Goal: Task Accomplishment & Management: Manage account settings

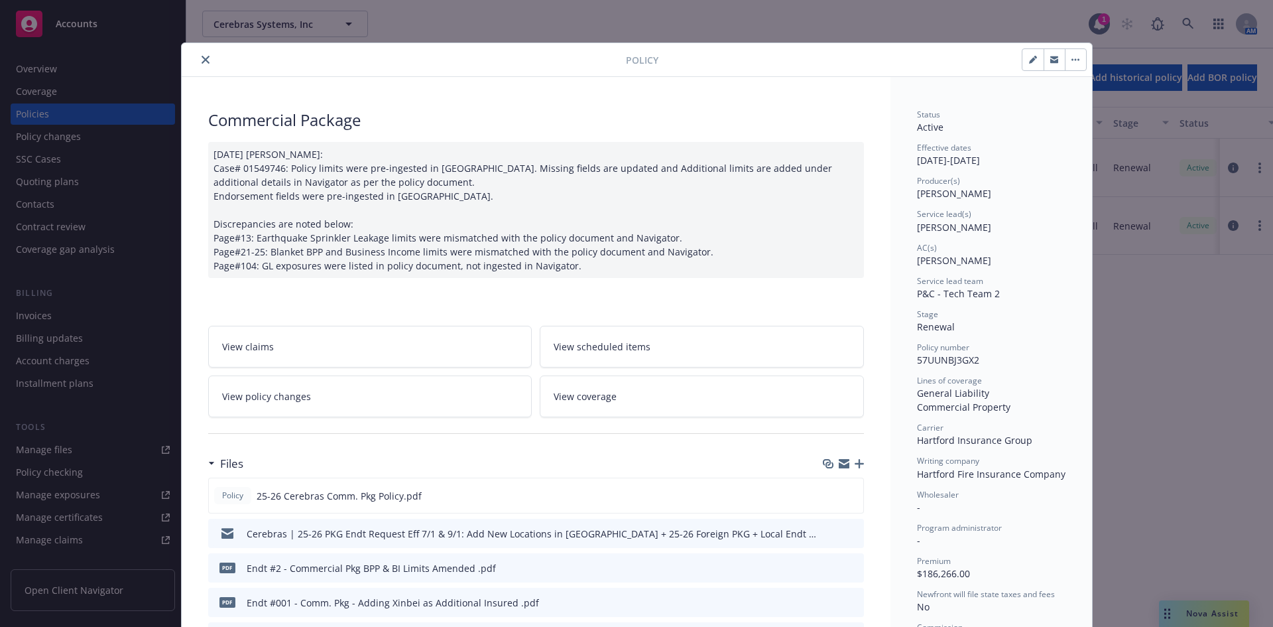
click at [208, 60] on button "close" at bounding box center [206, 60] width 16 height 16
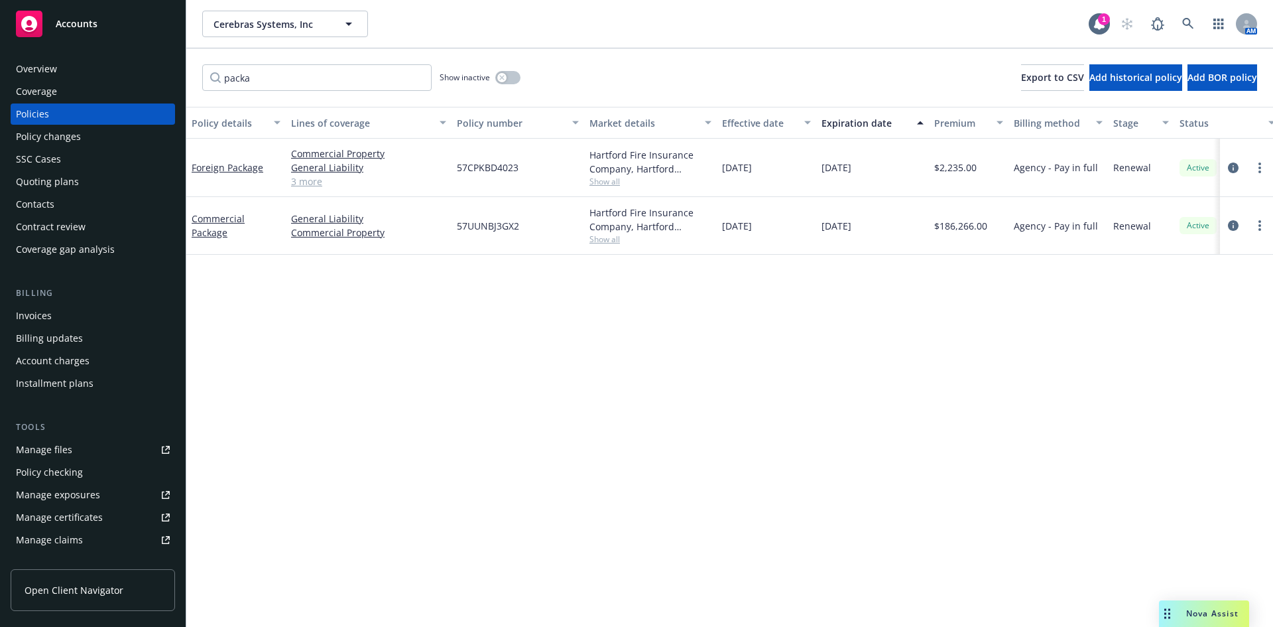
click at [76, 454] on link "Manage files" at bounding box center [93, 449] width 164 height 21
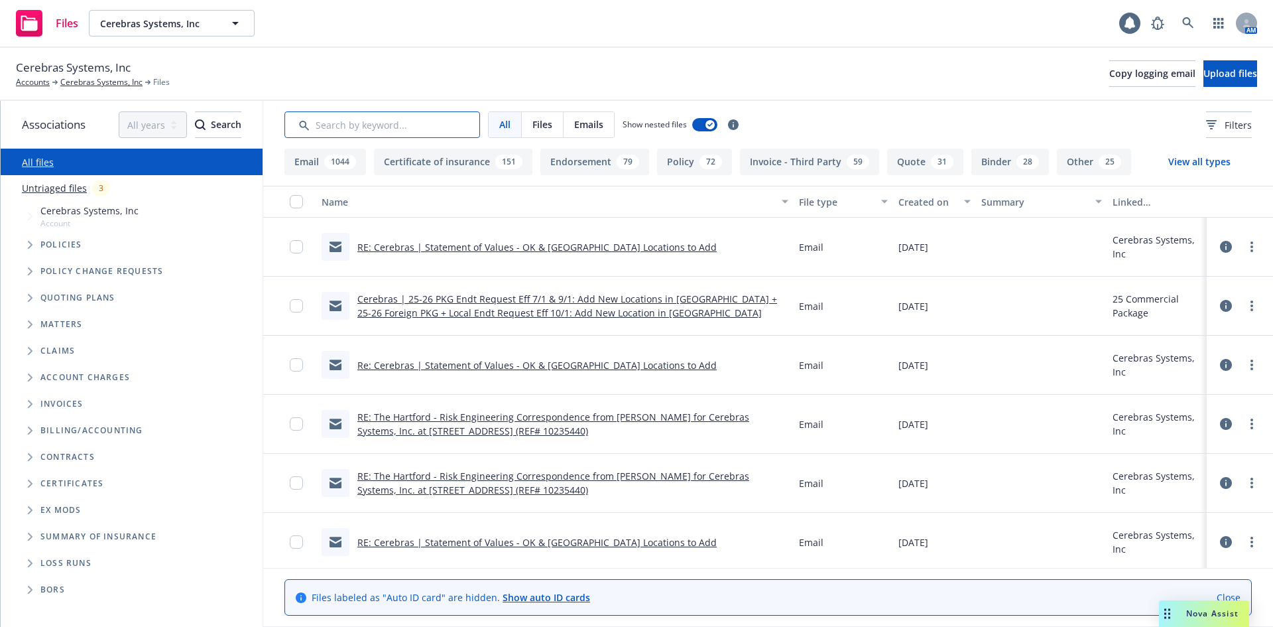
click at [435, 123] on input "Search by keyword..." at bounding box center [383, 124] width 196 height 27
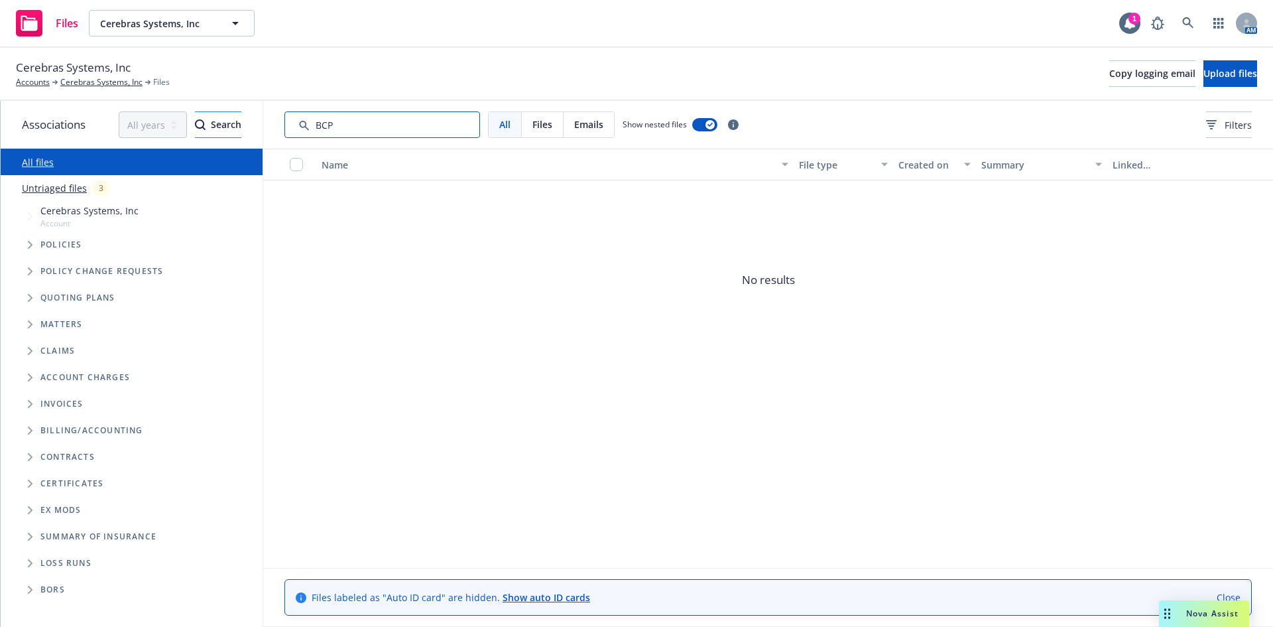
drag, startPoint x: 436, startPoint y: 123, endPoint x: 222, endPoint y: 126, distance: 214.2
click at [222, 125] on div "Associations All years 2027 2026 2025 2024 2023 2022 2021 2020 2019 2018 2017 2…" at bounding box center [637, 364] width 1273 height 526
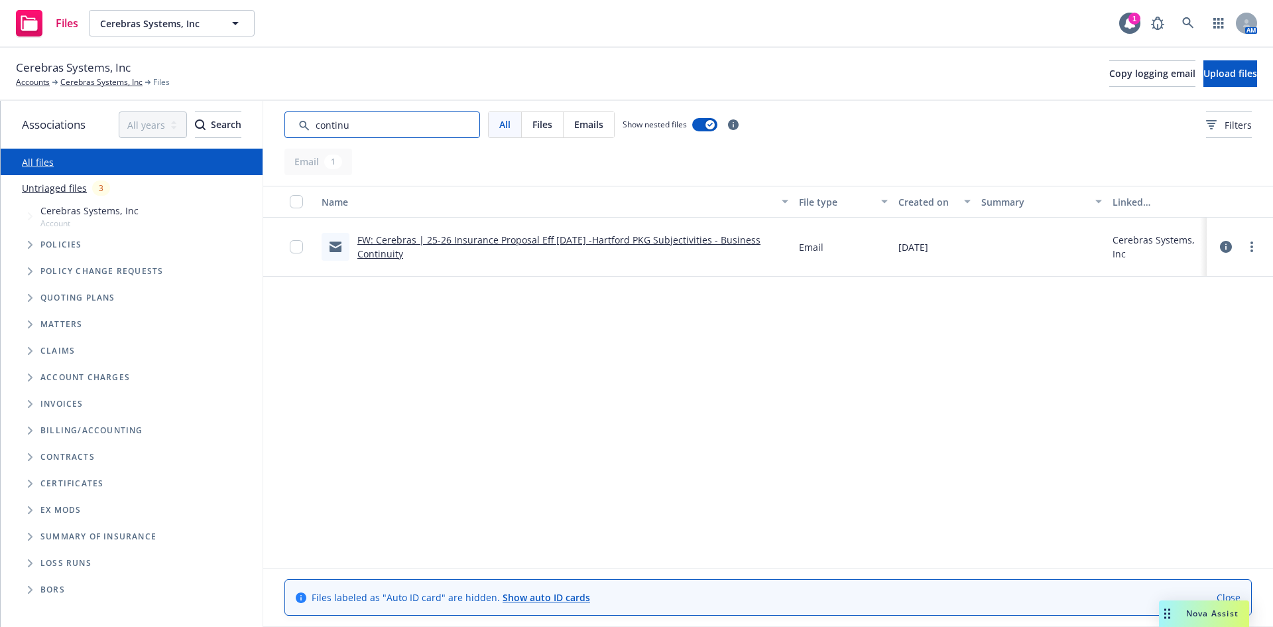
type input "continu"
click at [549, 237] on link "FW: Cerebras | 25-26 Insurance Proposal Eff 3/28/25 -Hartford PKG Subjectivitie…" at bounding box center [558, 246] width 403 height 27
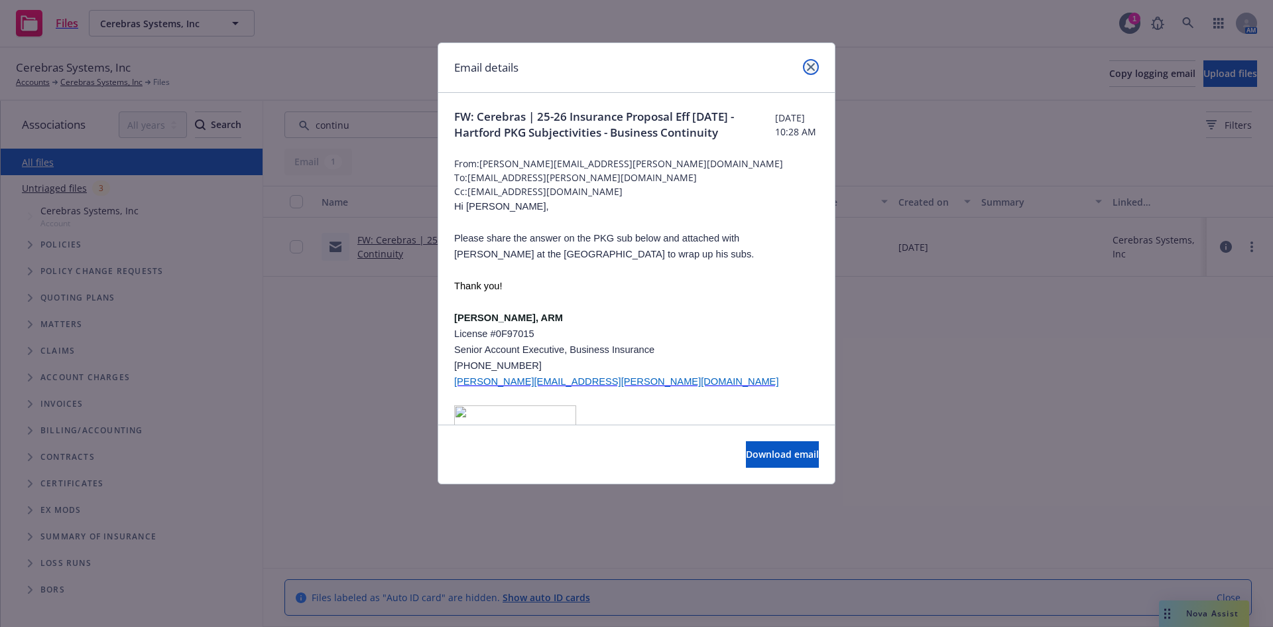
click at [813, 67] on icon "close" at bounding box center [811, 67] width 8 height 8
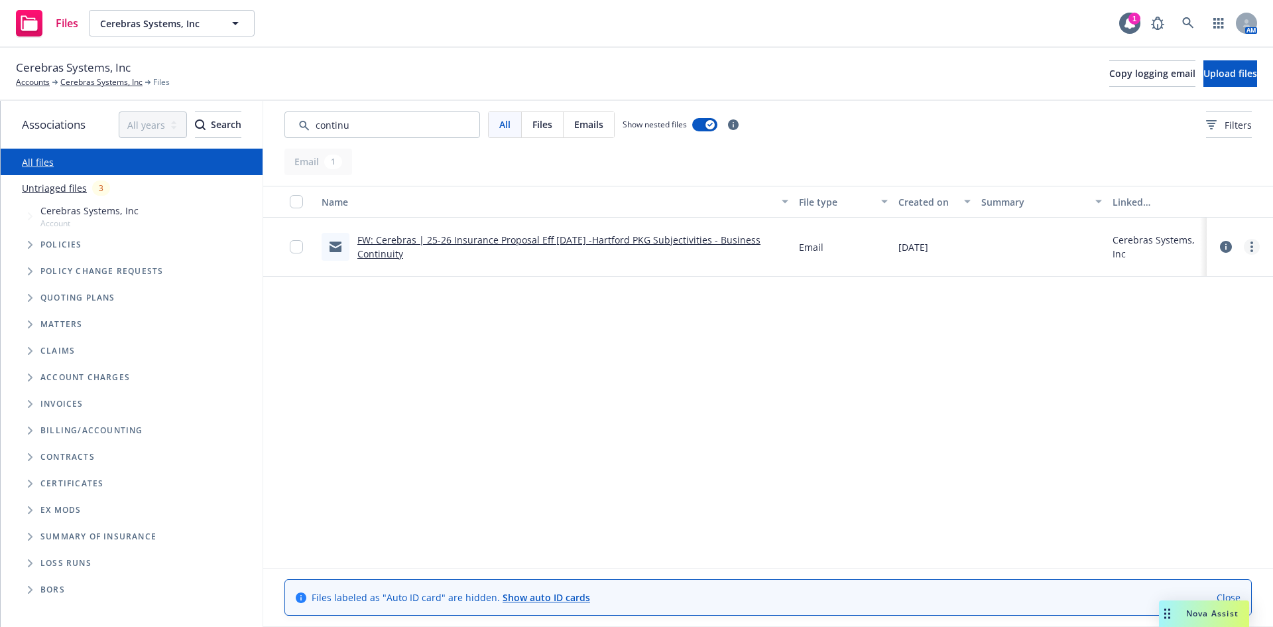
click at [1256, 250] on link "more" at bounding box center [1252, 247] width 16 height 16
drag, startPoint x: 1190, startPoint y: 327, endPoint x: 1168, endPoint y: 324, distance: 22.8
click at [1190, 327] on link "Edit" at bounding box center [1193, 327] width 132 height 27
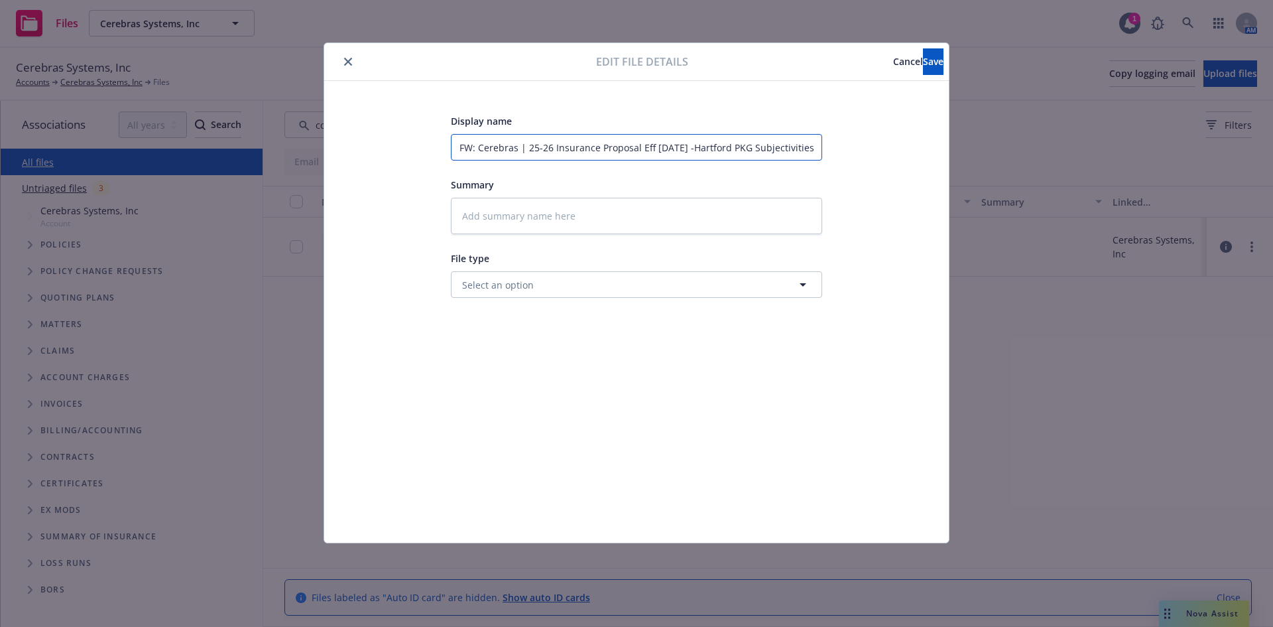
click at [809, 149] on input "FW: Cerebras | 25-26 Insurance Proposal Eff 3/28/25 -Hartford PKG Subjectivitie…" at bounding box center [636, 147] width 371 height 27
type textarea "x"
type input "FW: Cerebras | 25-26 Insurance Proposal Eff 3/28/25 -Hartford PKG Subjectivitie…"
type textarea "x"
type input "FW: Cerebras | 25-26 Insurance Proposal Eff 3/28/25 -Hartford PKG Subjectivitie…"
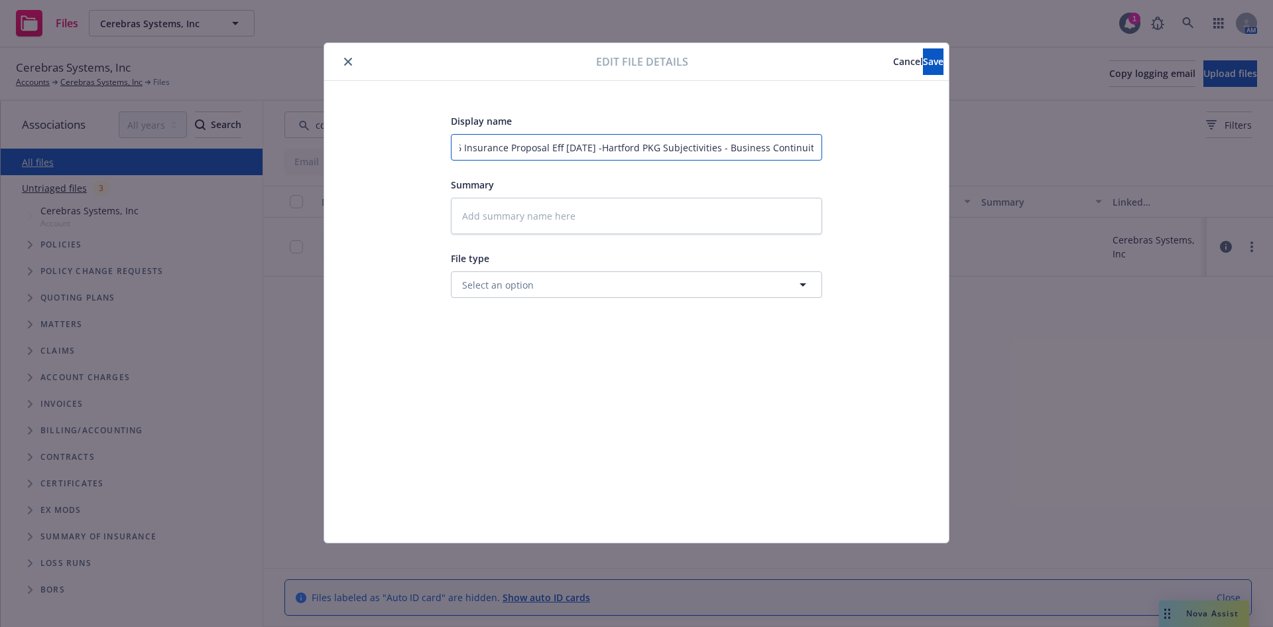
type textarea "x"
type input "FW: Cerebras | 25-26 Insurance Proposal Eff 3/28/25 -Hartford PKG Subjectivitie…"
type textarea "x"
type input "FW: Cerebras | 25-26 Insurance Proposal Eff 3/28/25 -Hartford PKG Subjectivitie…"
type textarea "x"
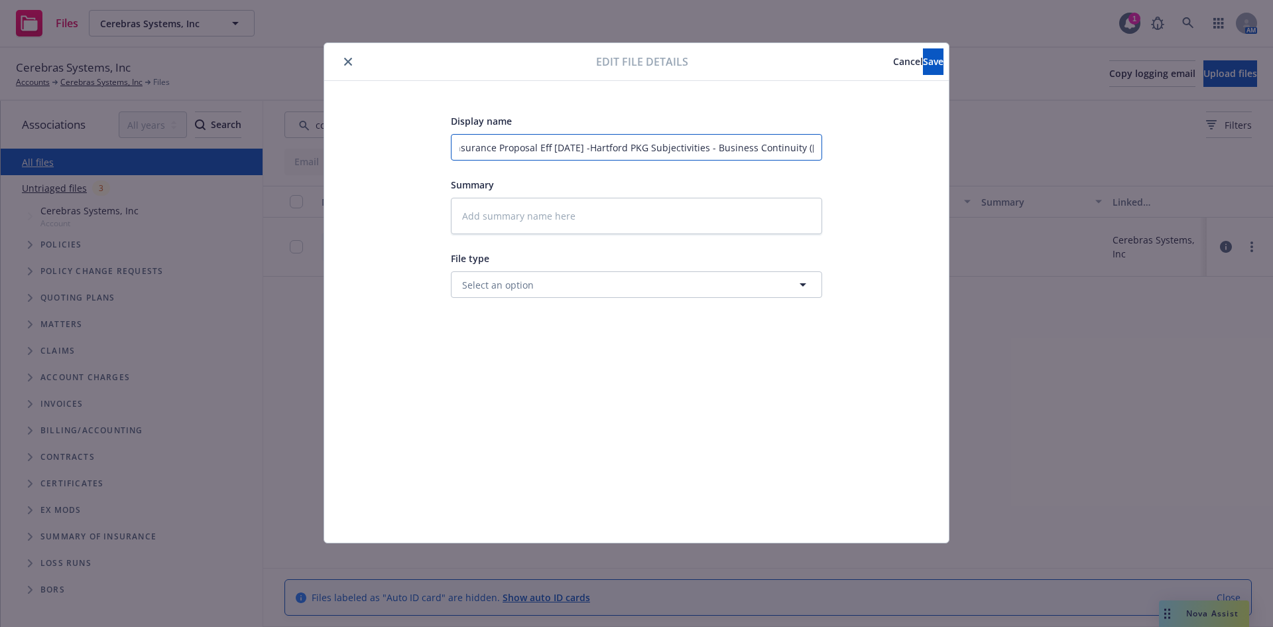
type input "FW: Cerebras | 25-26 Insurance Proposal Eff 3/28/25 -Hartford PKG Subjectivitie…"
type textarea "x"
type input "FW: Cerebras | 25-26 Insurance Proposal Eff 3/28/25 -Hartford PKG Subjectivitie…"
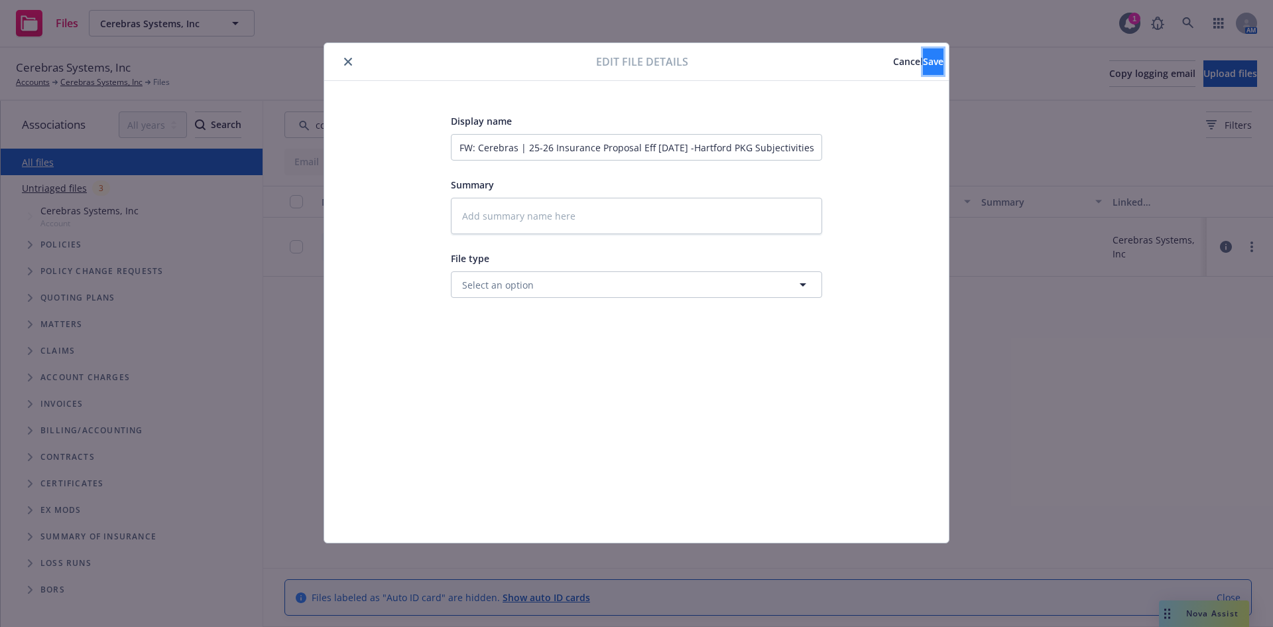
click at [923, 68] on button "Save" at bounding box center [933, 61] width 21 height 27
type textarea "x"
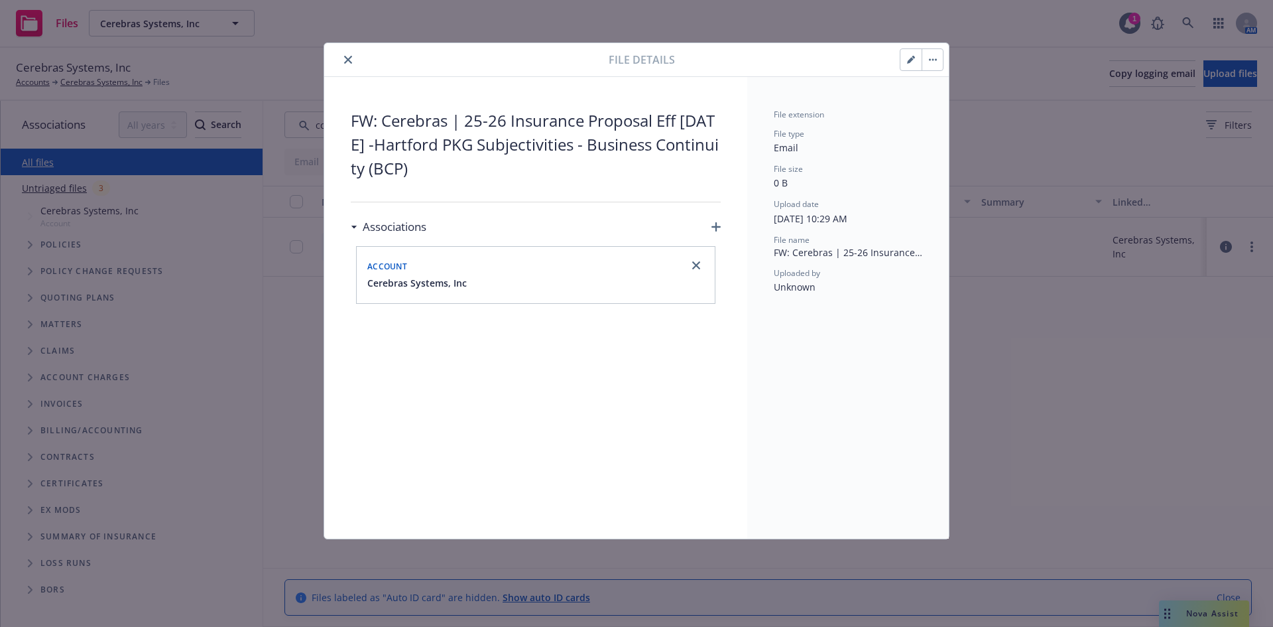
drag, startPoint x: 327, startPoint y: 62, endPoint x: 350, endPoint y: 62, distance: 23.2
click at [340, 62] on div "File details" at bounding box center [636, 60] width 625 height 34
click at [350, 62] on icon "close" at bounding box center [348, 60] width 8 height 8
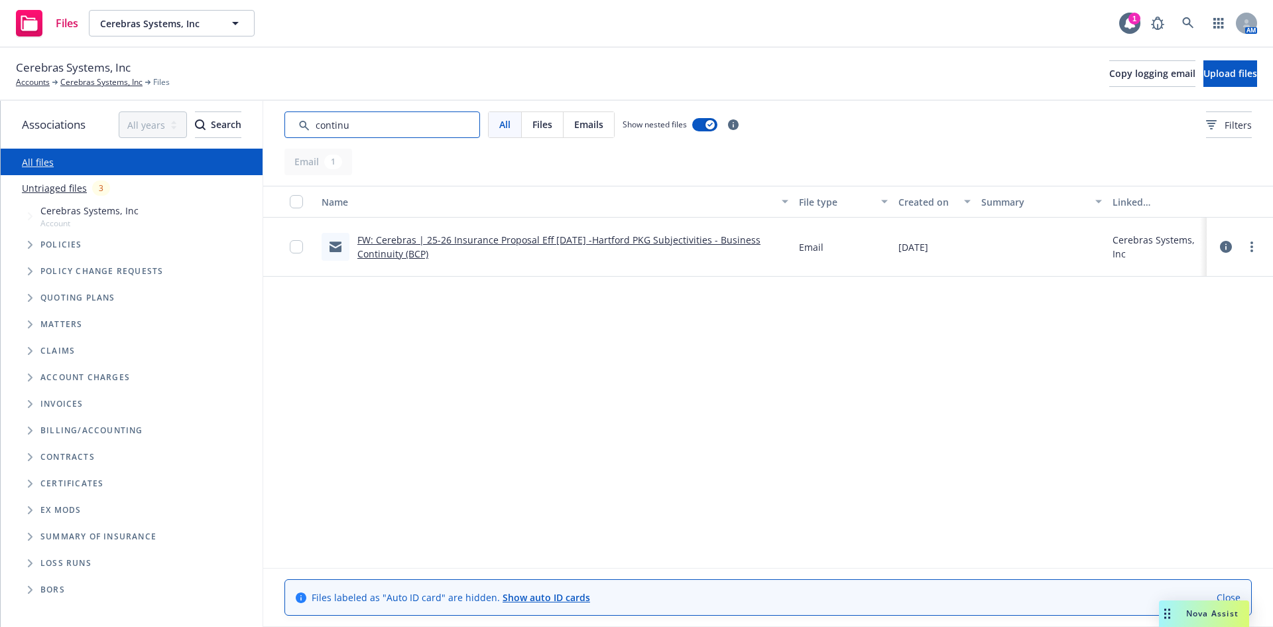
click at [382, 127] on input "Search by keyword..." at bounding box center [383, 124] width 196 height 27
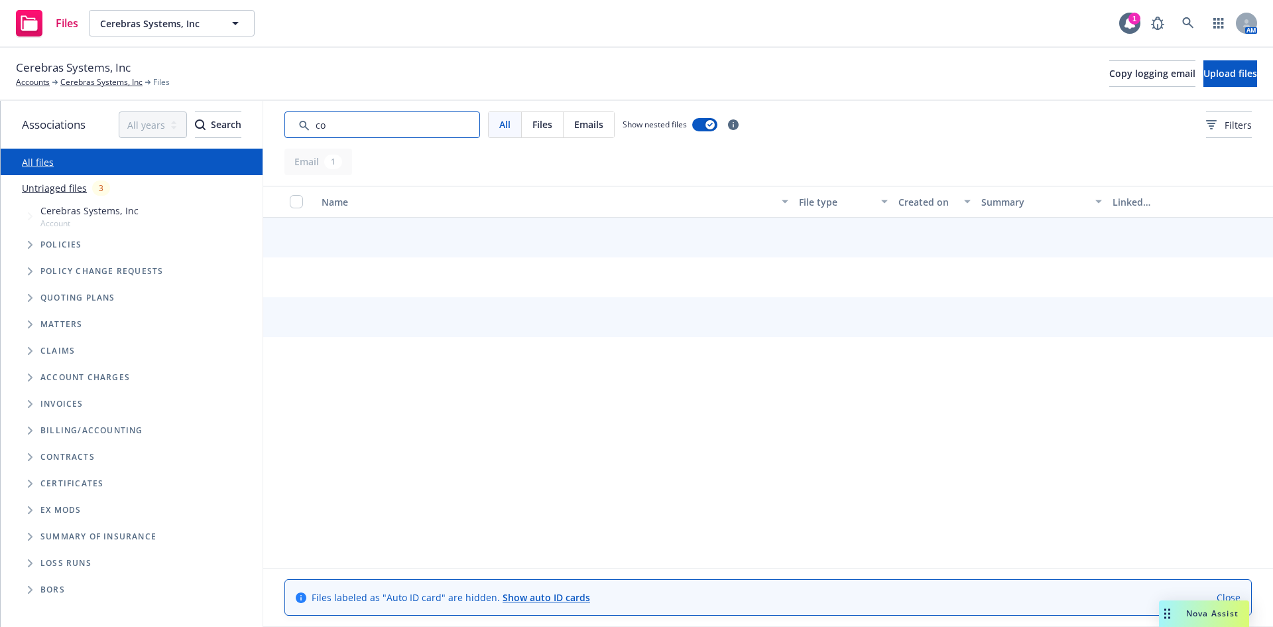
type input "c"
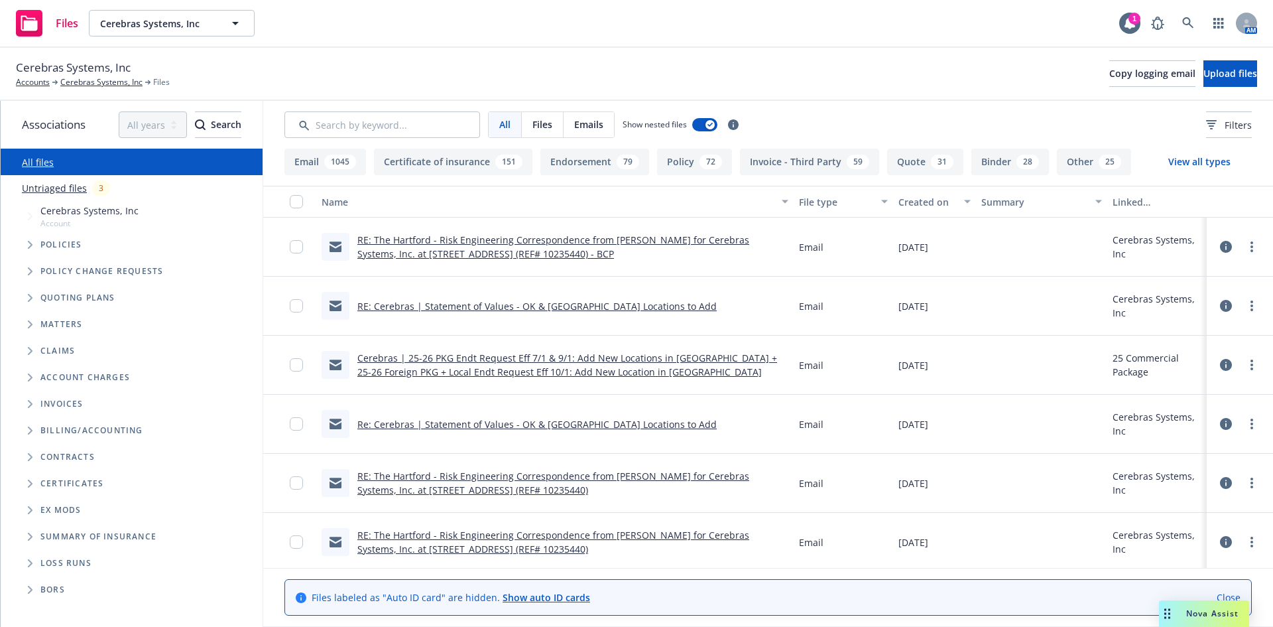
click at [1220, 245] on icon at bounding box center [1226, 247] width 12 height 12
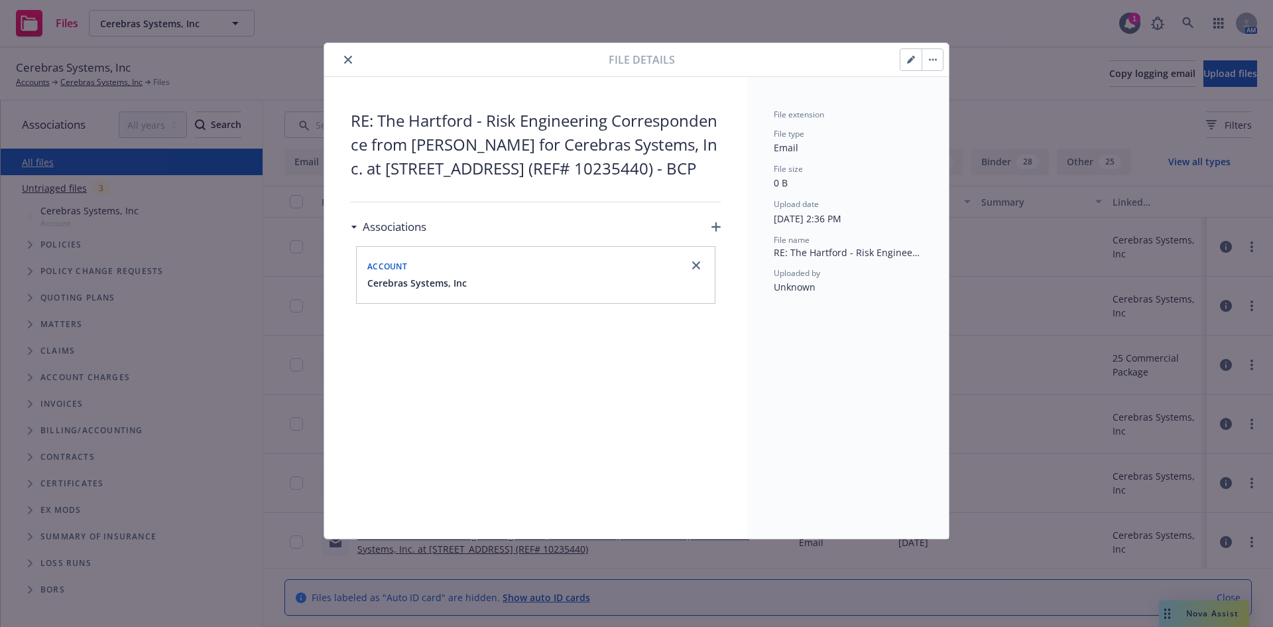
click at [912, 60] on icon "button" at bounding box center [910, 60] width 7 height 7
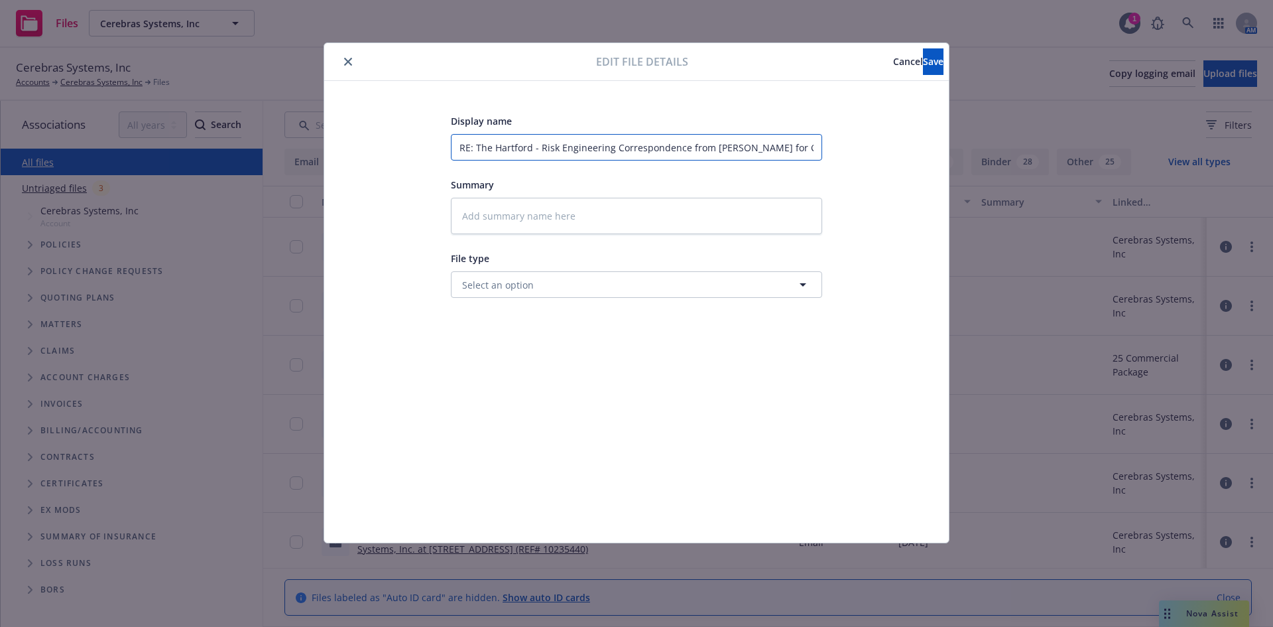
scroll to position [0, 307]
drag, startPoint x: 806, startPoint y: 150, endPoint x: 992, endPoint y: 155, distance: 185.8
click at [992, 155] on div "Edit file details Cancel Save Display name RE: The Hartford - Risk Engineering …" at bounding box center [636, 313] width 1273 height 627
type textarea "x"
type input "RE: The Hartford - Risk Engineering Correspondence from Luis Gomes for Cerebras…"
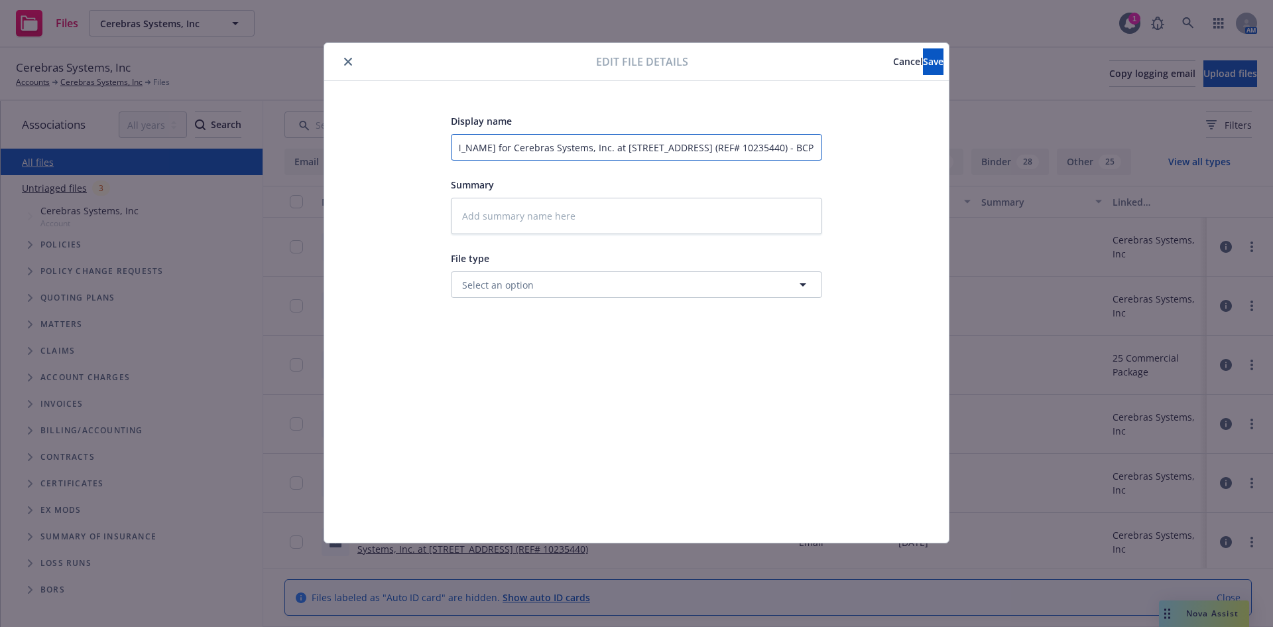
type textarea "x"
type input "RE: The Hartford - Risk Engineering Correspondence from Luis Gomes for Cerebras…"
type textarea "x"
type input "RE: The Hartford - Risk Engineering Correspondence from Luis Gomes for Cerebras…"
type textarea "x"
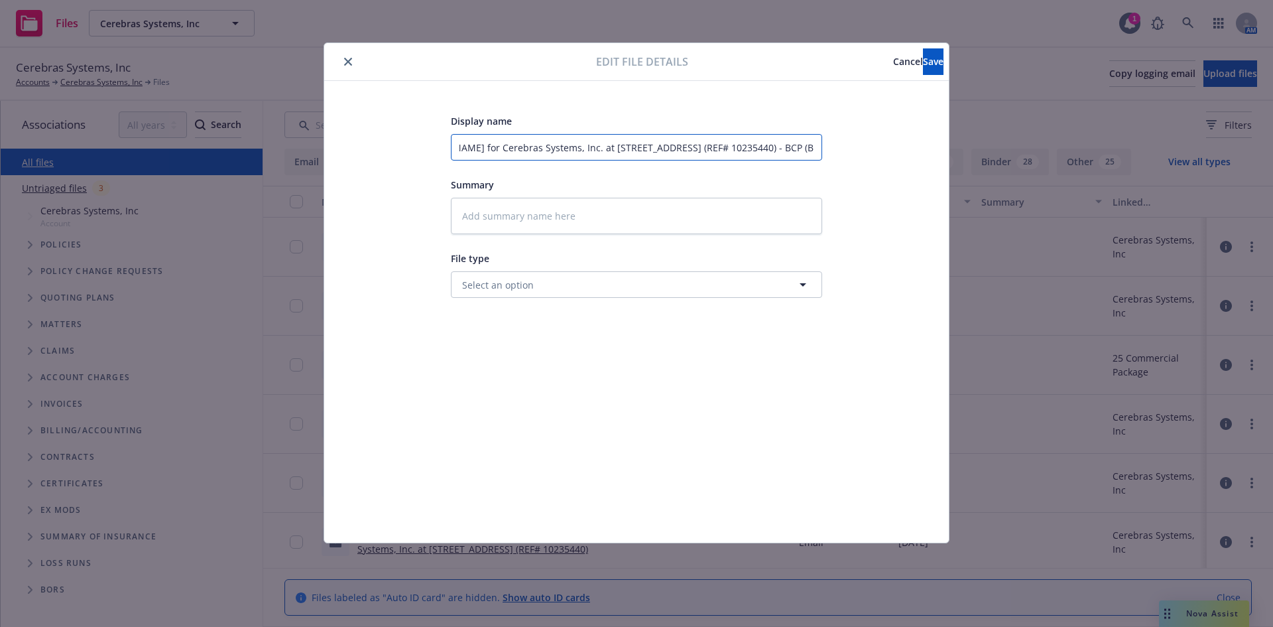
type input "RE: The Hartford - Risk Engineering Correspondence from Luis Gomes for Cerebras…"
type textarea "x"
type input "RE: The Hartford - Risk Engineering Correspondence from Luis Gomes for Cerebras…"
type textarea "x"
type input "RE: The Hartford - Risk Engineering Correspondence from Luis Gomes for Cerebras…"
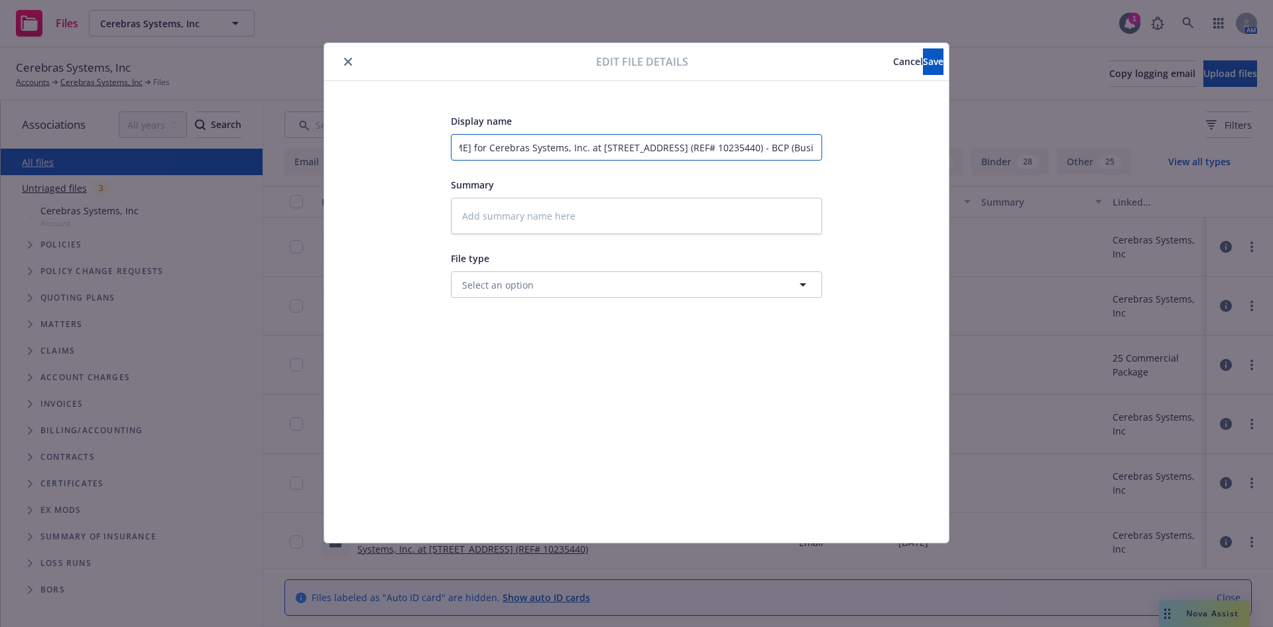
type textarea "x"
type input "RE: The Hartford - Risk Engineering Correspondence from Luis Gomes for Cerebras…"
type textarea "x"
type input "RE: The Hartford - Risk Engineering Correspondence from Luis Gomes for Cerebras…"
type textarea "x"
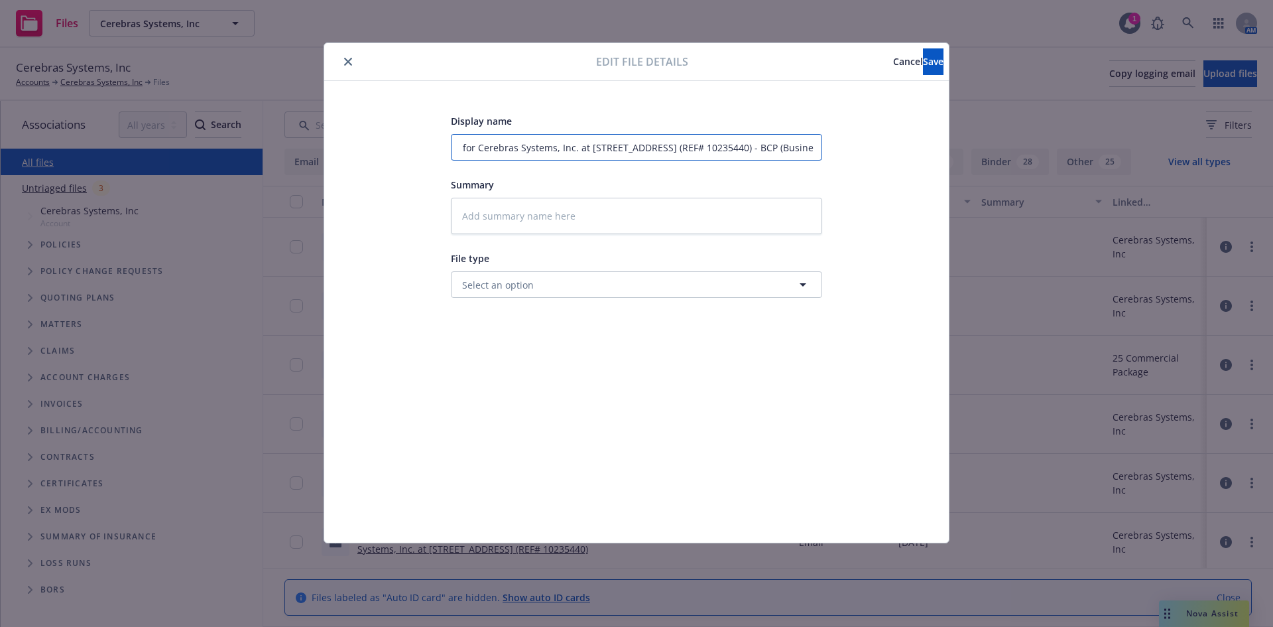
type input "RE: The Hartford - Risk Engineering Correspondence from Luis Gomes for Cerebras…"
type textarea "x"
type input "RE: The Hartford - Risk Engineering Correspondence from Luis Gomes for Cerebras…"
type textarea "x"
type input "RE: The Hartford - Risk Engineering Correspondence from Luis Gomes for Cerebras…"
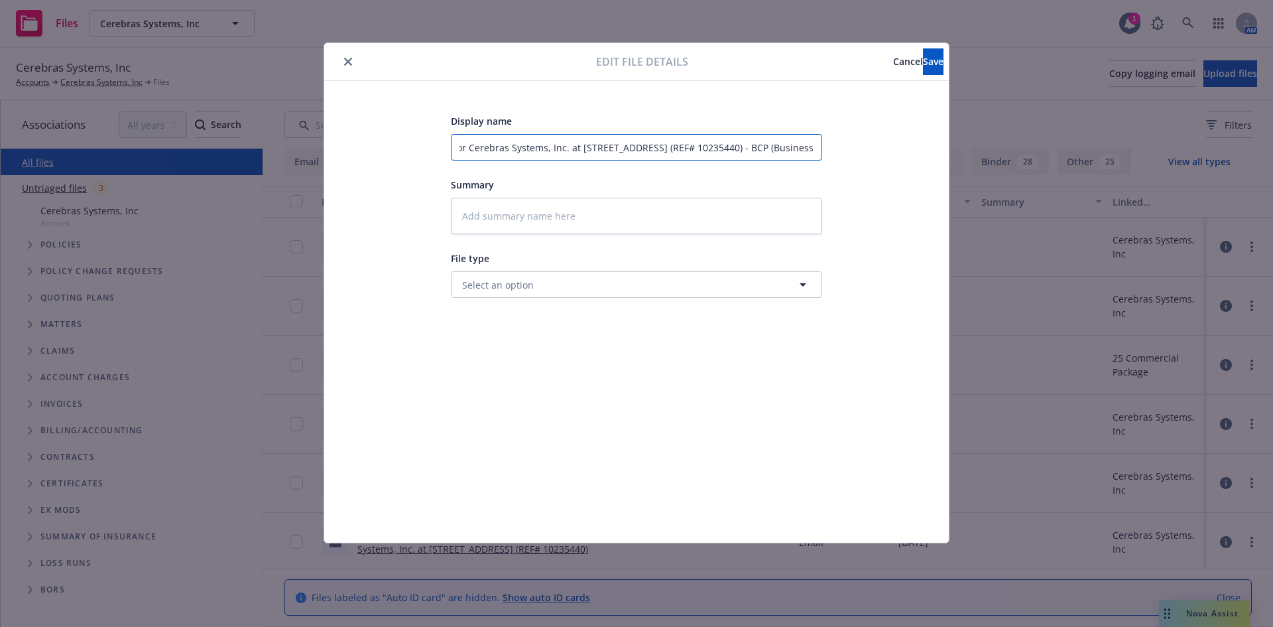
type textarea "x"
type input "RE: The Hartford - Risk Engineering Correspondence from Luis Gomes for Cerebras…"
type textarea "x"
type input "RE: The Hartford - Risk Engineering Correspondence from Luis Gomes for Cerebras…"
type textarea "x"
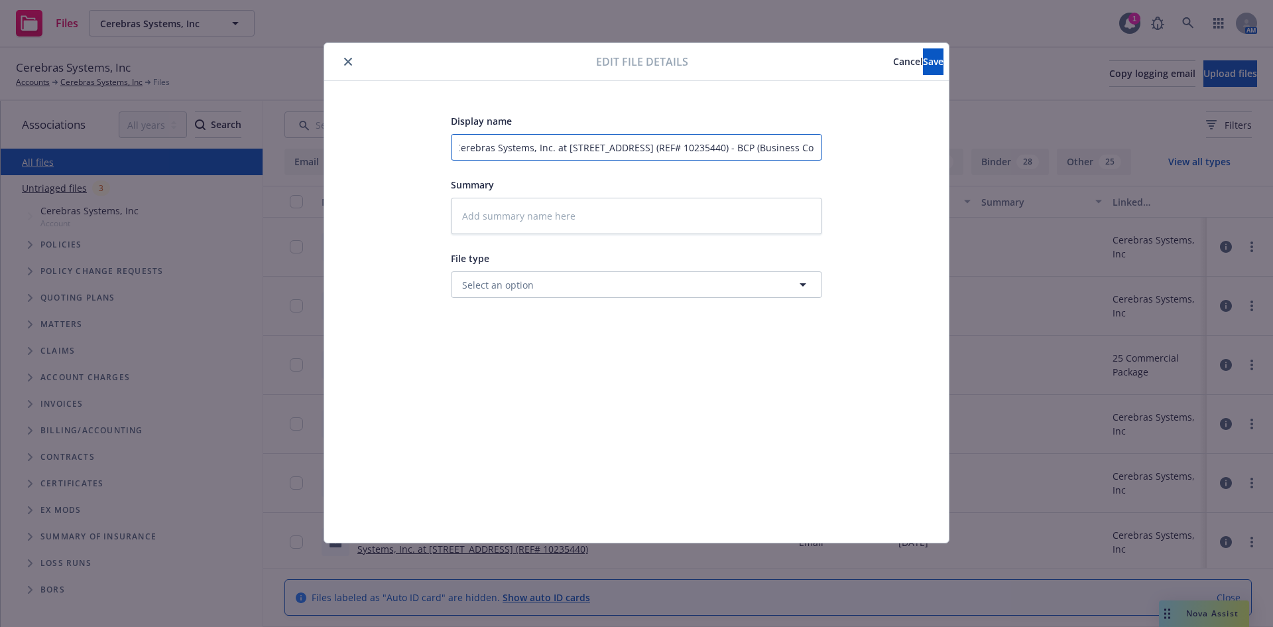
type input "RE: The Hartford - Risk Engineering Correspondence from Luis Gomes for Cerebras…"
type textarea "x"
type input "RE: The Hartford - Risk Engineering Correspondence from Luis Gomes for Cerebras…"
type textarea "x"
type input "RE: The Hartford - Risk Engineering Correspondence from Luis Gomes for Cerebras…"
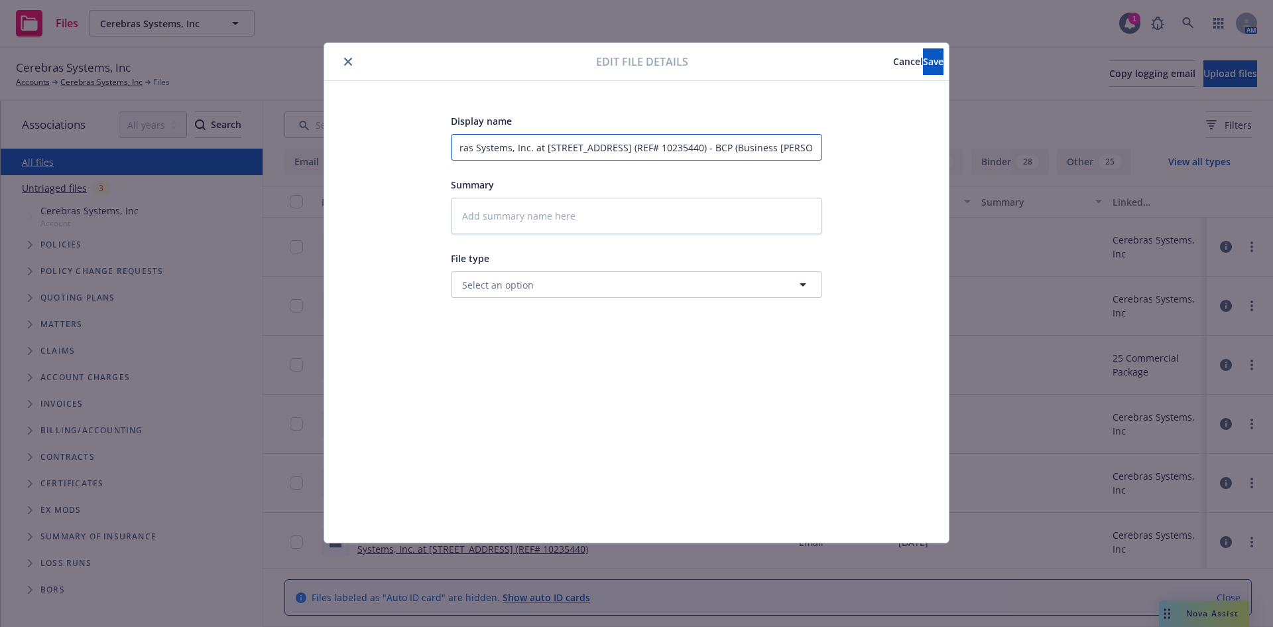
type textarea "x"
type input "RE: The Hartford - Risk Engineering Correspondence from Luis Gomes for Cerebras…"
type textarea "x"
type input "RE: The Hartford - Risk Engineering Correspondence from Luis Gomes for Cerebras…"
type textarea "x"
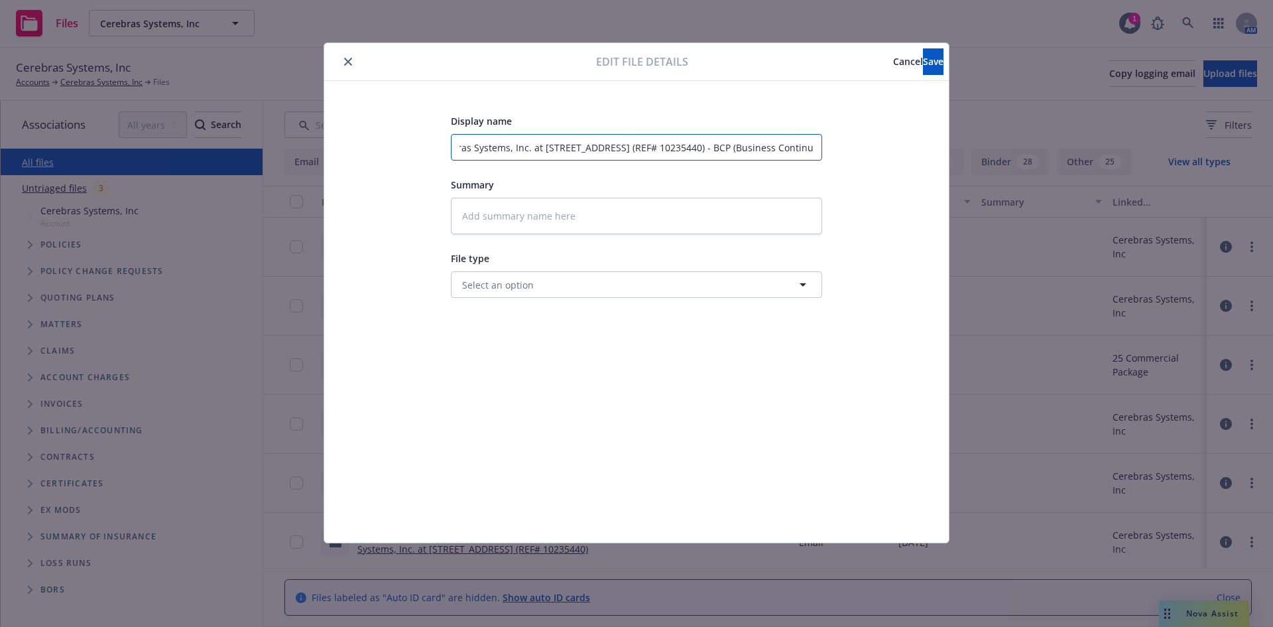
type input "RE: The Hartford - Risk Engineering Correspondence from Luis Gomes for Cerebras…"
type textarea "x"
type input "RE: The Hartford - Risk Engineering Correspondence from Luis Gomes for Cerebras…"
type textarea "x"
type input "RE: The Hartford - Risk Engineering Correspondence from Luis Gomes for Cerebras…"
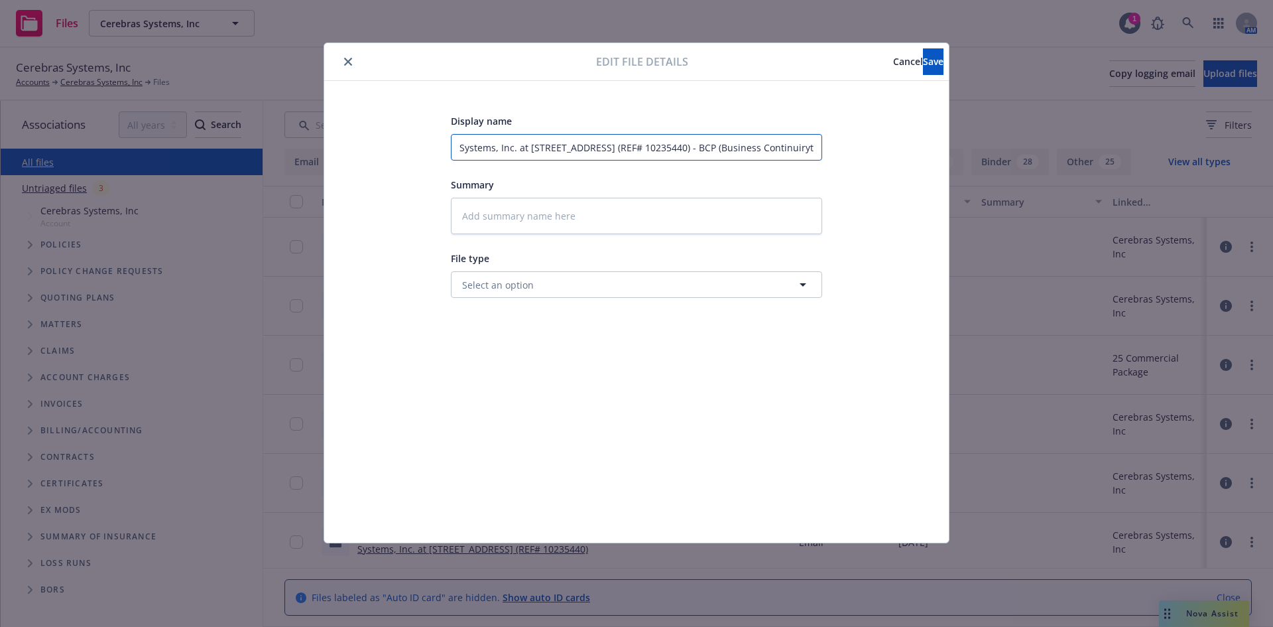
type textarea "x"
type input "RE: The Hartford - Risk Engineering Correspondence from Luis Gomes for Cerebras…"
type textarea "x"
type input "RE: The Hartford - Risk Engineering Correspondence from Luis Gomes for Cerebras…"
type textarea "x"
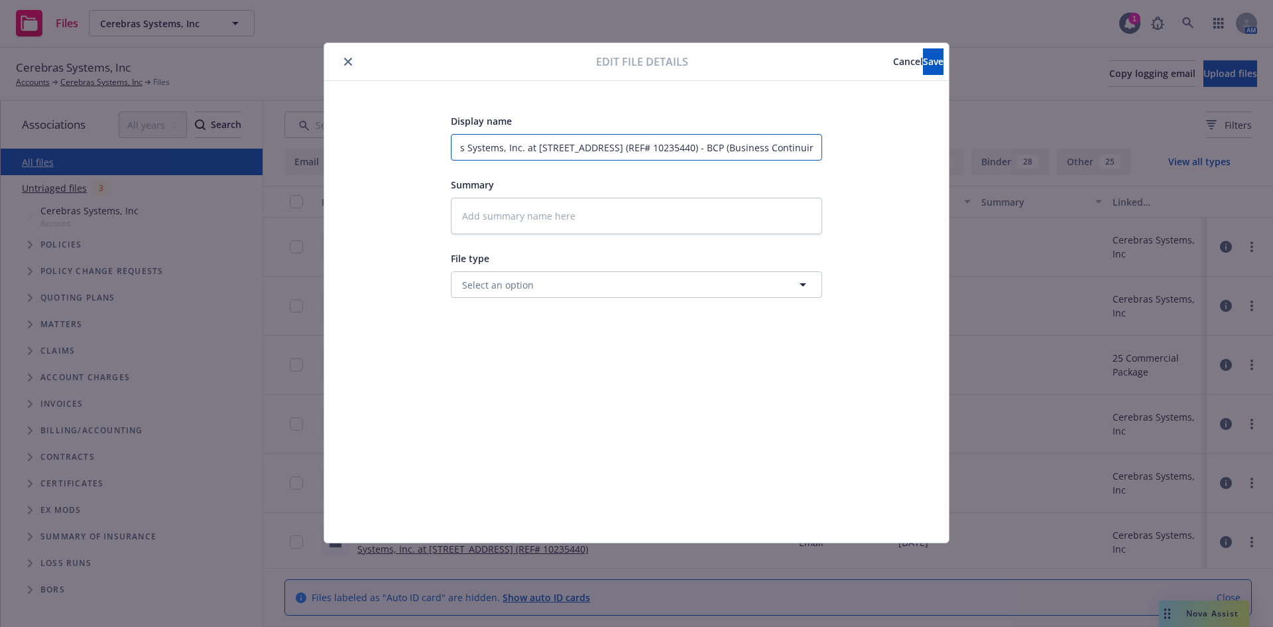
type input "RE: The Hartford - Risk Engineering Correspondence from Luis Gomes for Cerebras…"
type textarea "x"
type input "RE: The Hartford - Risk Engineering Correspondence from Luis Gomes for Cerebras…"
type textarea "x"
type input "RE: The Hartford - Risk Engineering Correspondence from Luis Gomes for Cerebras…"
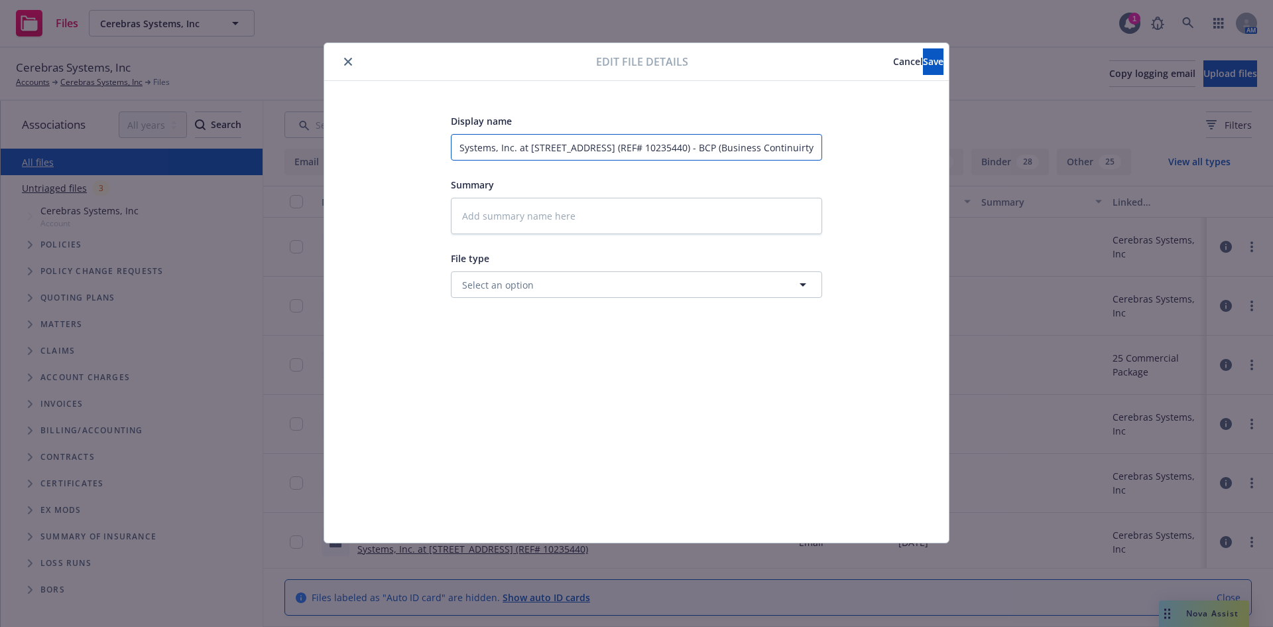
type textarea "x"
type input "RE: The Hartford - Risk Engineering Correspondence from Luis Gomes for Cerebras…"
type textarea "x"
type input "RE: The Hartford - Risk Engineering Correspondence from Luis Gomes for Cerebras…"
type textarea "x"
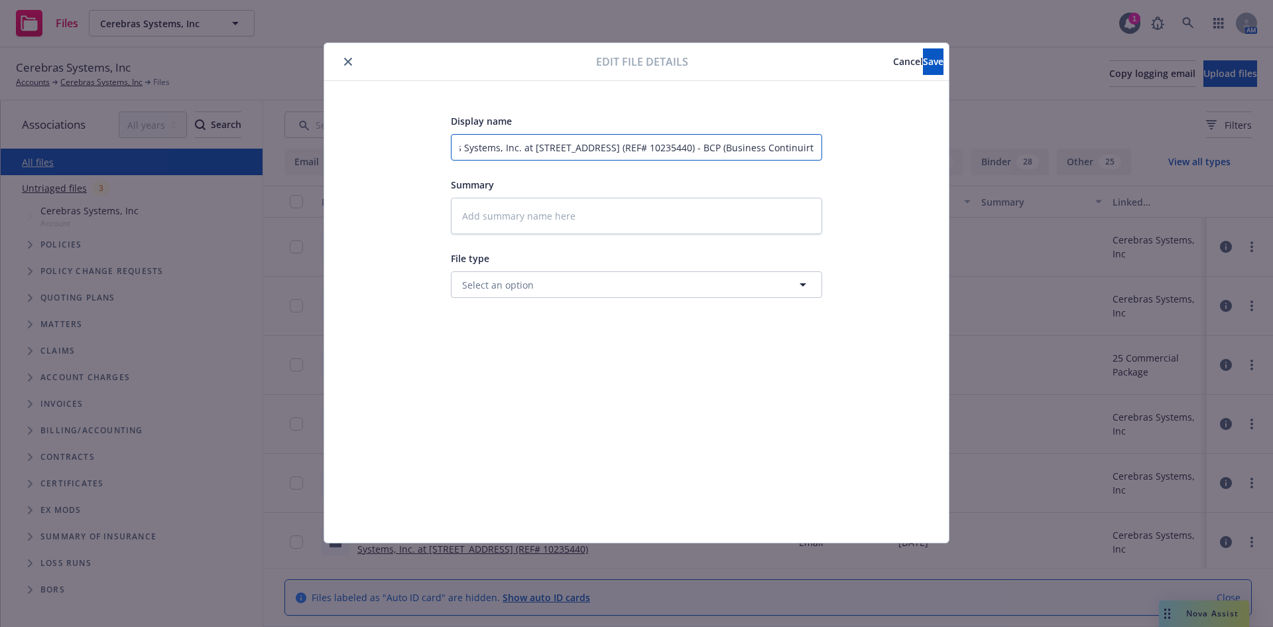
type input "RE: The Hartford - Risk Engineering Correspondence from Luis Gomes for Cerebras…"
type textarea "x"
type input "RE: The Hartford - Risk Engineering Correspondence from Luis Gomes for Cerebras…"
type textarea "x"
type input "RE: The Hartford - Risk Engineering Correspondence from Luis Gomes for Cerebras…"
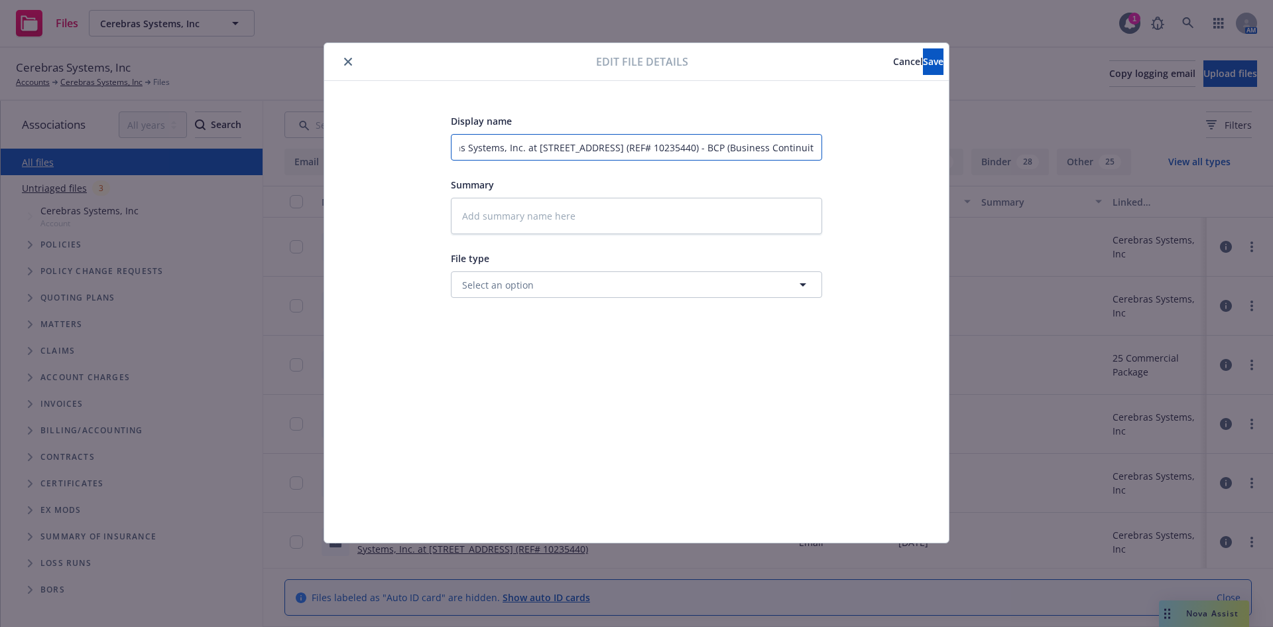
type textarea "x"
type input "RE: The Hartford - Risk Engineering Correspondence from Luis Gomes for Cerebras…"
type textarea "x"
type input "RE: The Hartford - Risk Engineering Correspondence from Luis Gomes for Cerebras…"
type textarea "x"
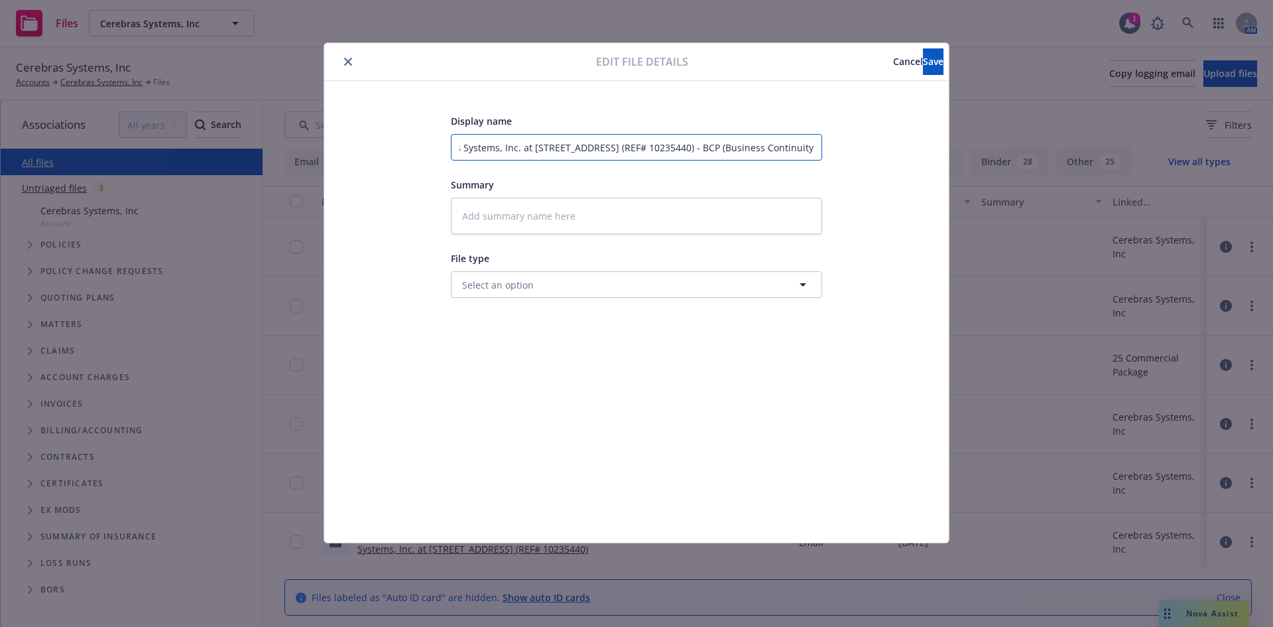
type input "RE: The Hartford - Risk Engineering Correspondence from Luis Gomes for Cerebras…"
type textarea "x"
type input "RE: The Hartford - Risk Engineering Correspondence from Luis Gomes for Cerebras…"
type textarea "x"
type input "RE: The Hartford - Risk Engineering Correspondence from Luis Gomes for Cerebras…"
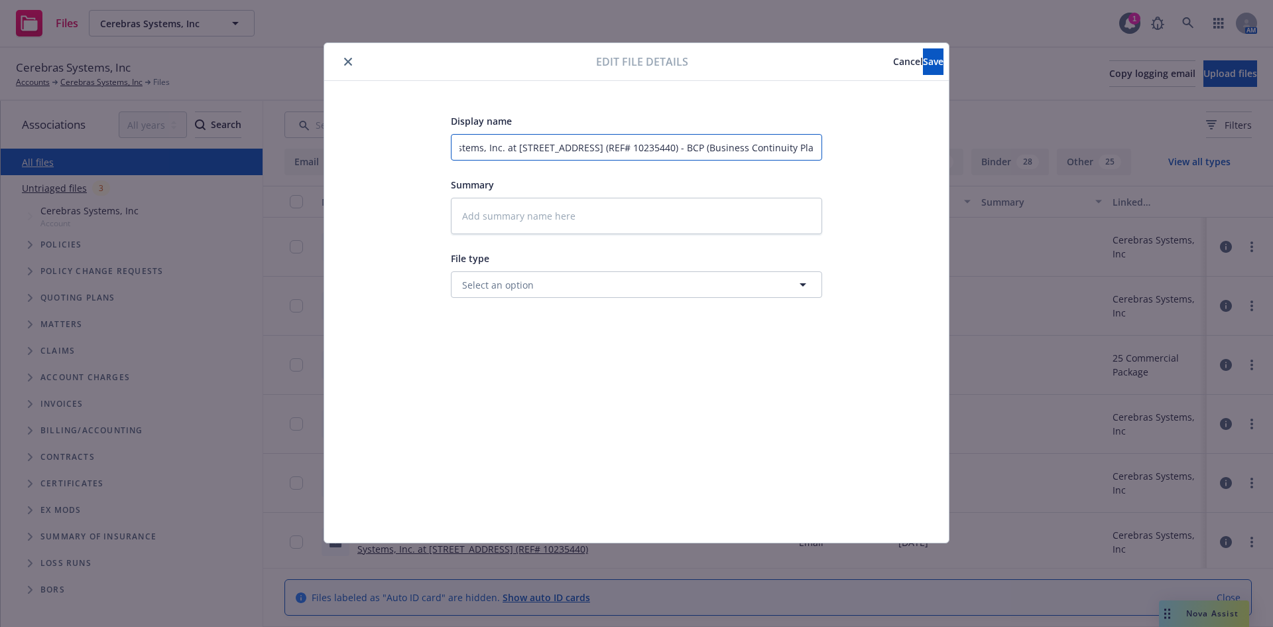
type textarea "x"
type input "RE: The Hartford - Risk Engineering Correspondence from Luis Gomes for Cerebras…"
type textarea "x"
type input "RE: The Hartford - Risk Engineering Correspondence from [PERSON_NAME] for Cereb…"
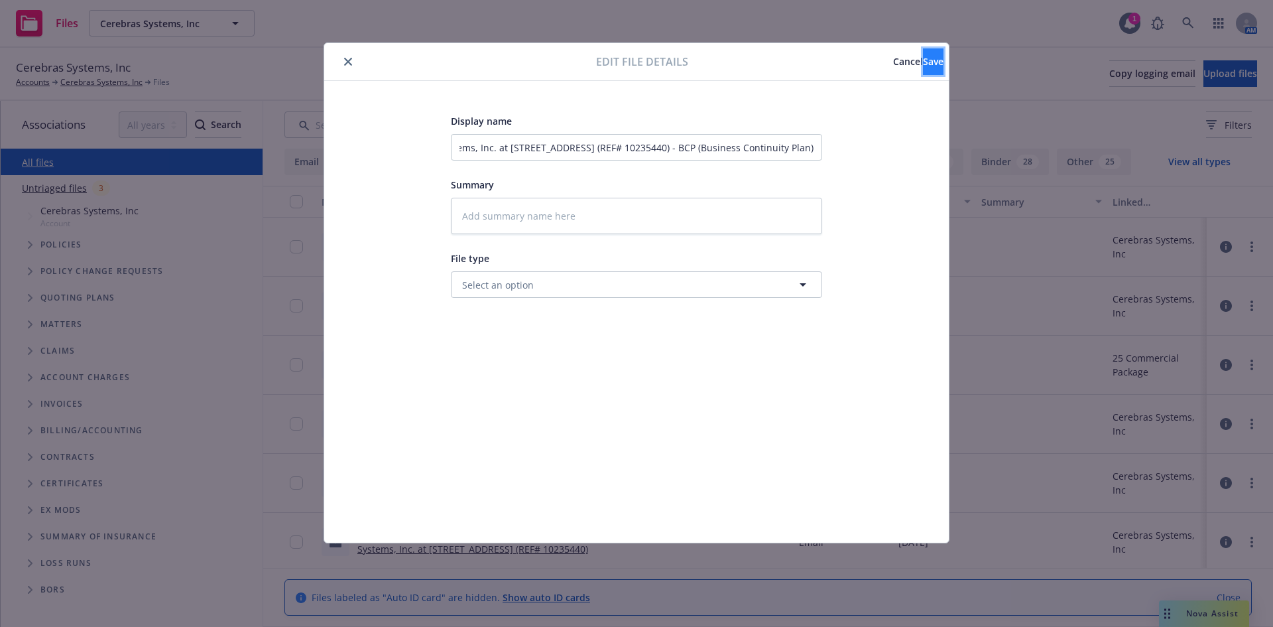
click at [923, 69] on button "Save" at bounding box center [933, 61] width 21 height 27
type textarea "x"
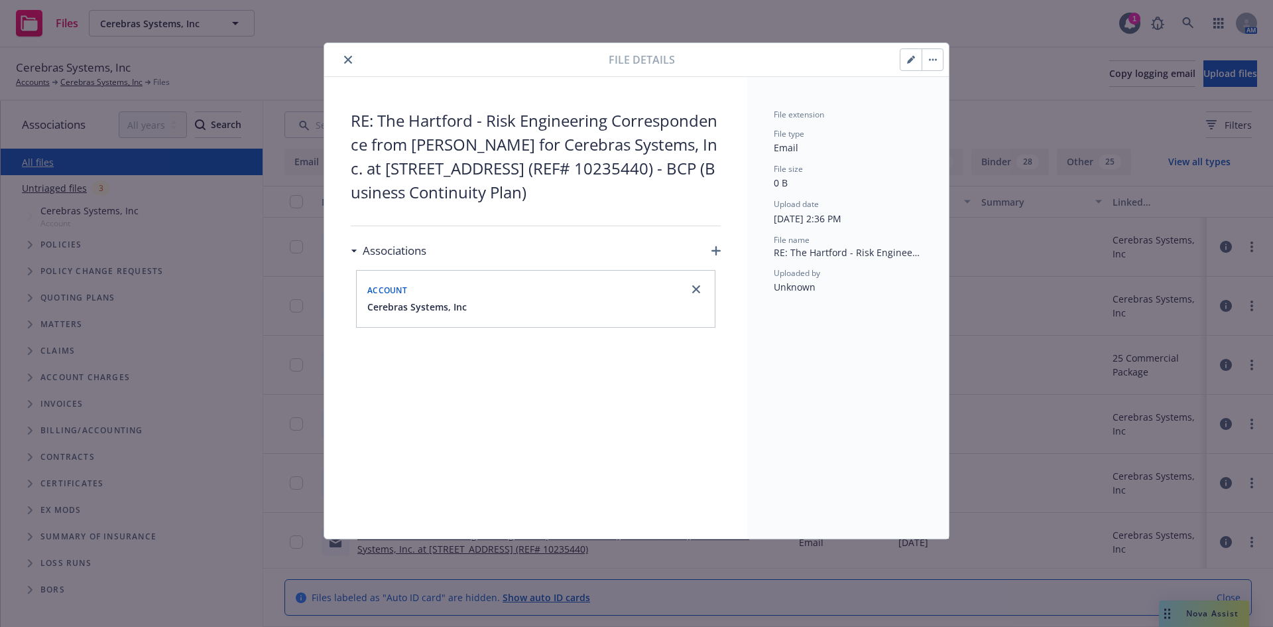
click at [347, 58] on icon "close" at bounding box center [348, 60] width 8 height 8
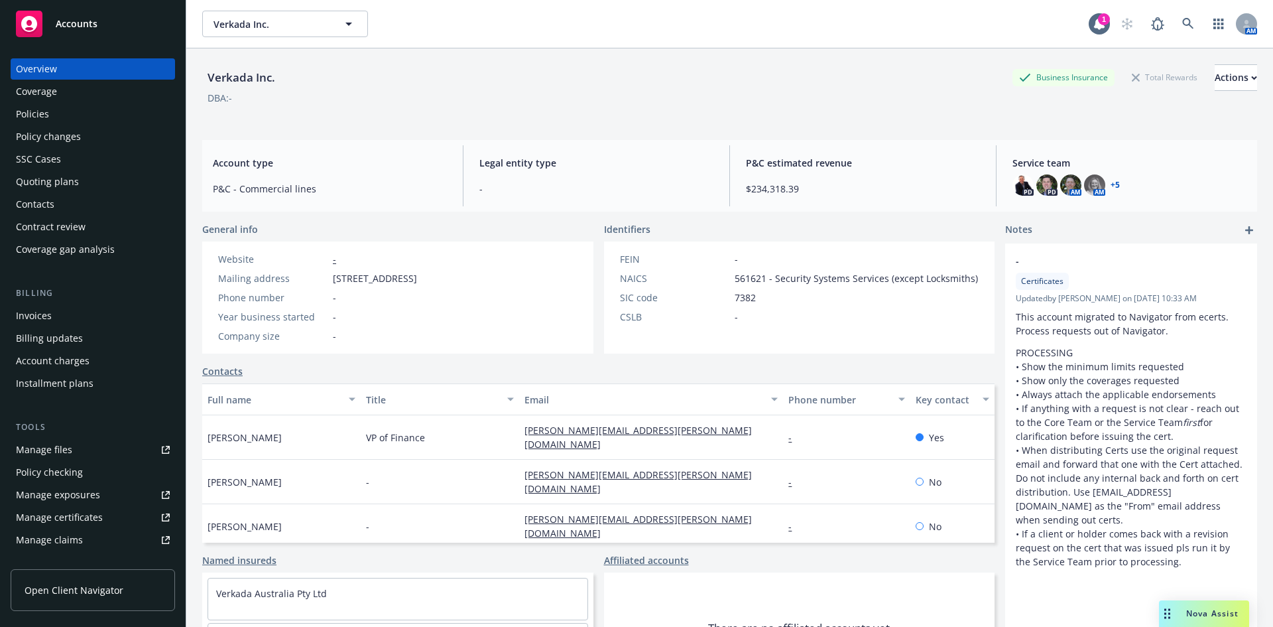
click at [33, 446] on div "Manage files" at bounding box center [44, 449] width 56 height 21
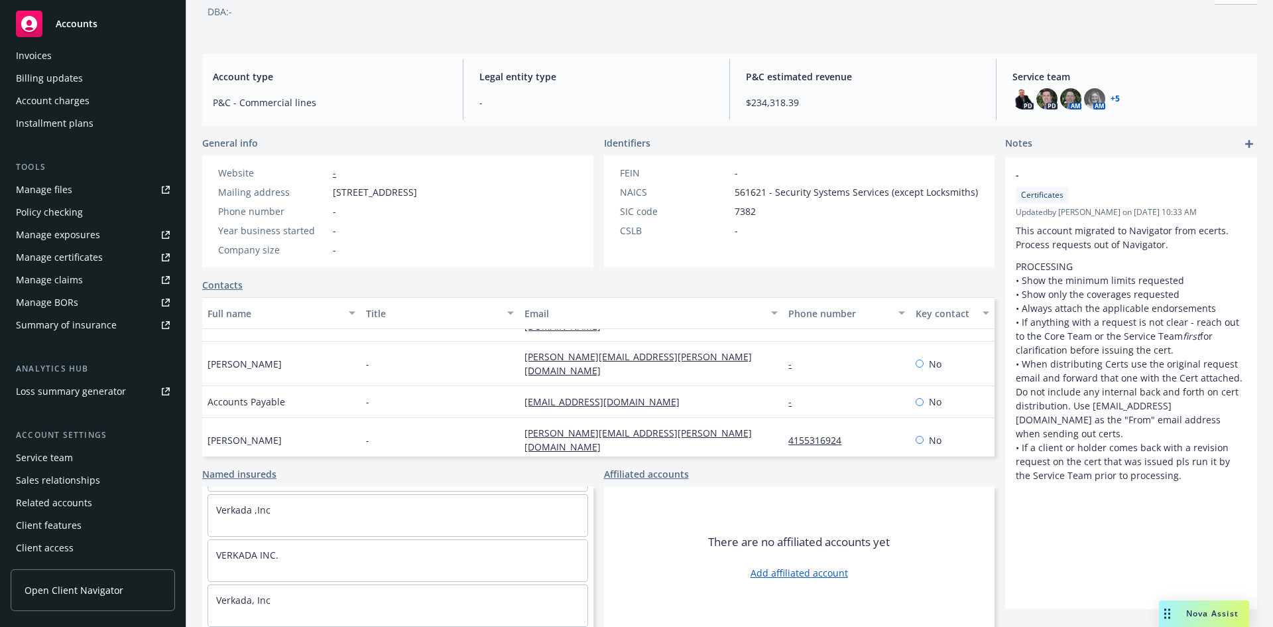
scroll to position [138, 0]
